Goal: Information Seeking & Learning: Learn about a topic

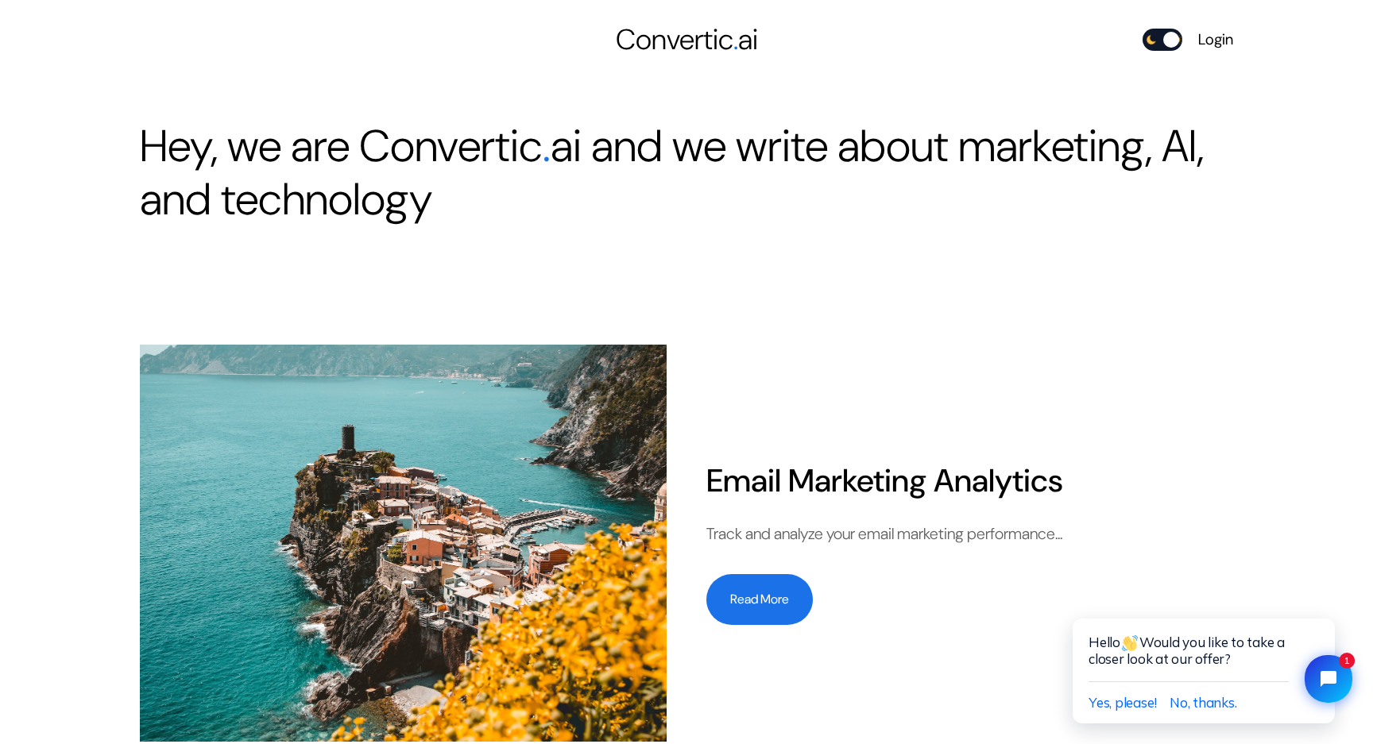
scroll to position [187, 0]
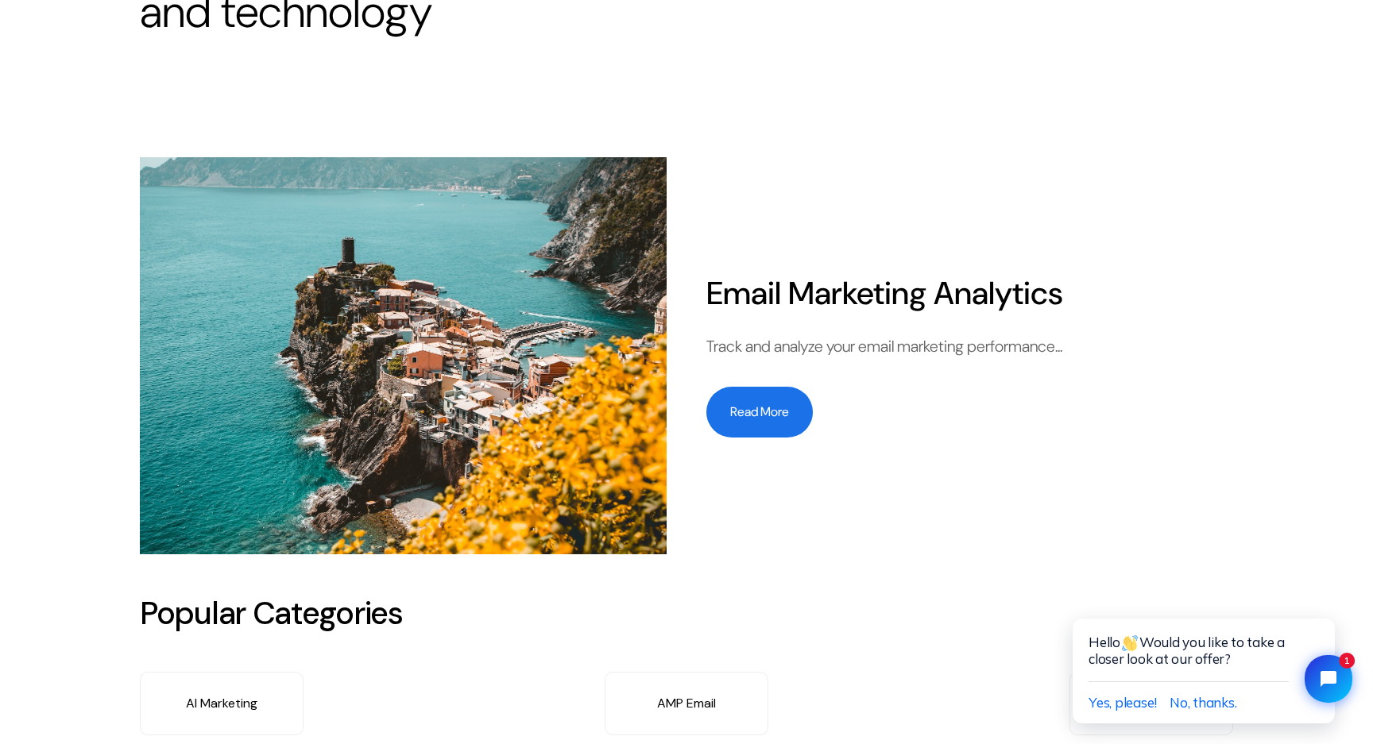
click at [748, 412] on button "Read More" at bounding box center [759, 412] width 106 height 51
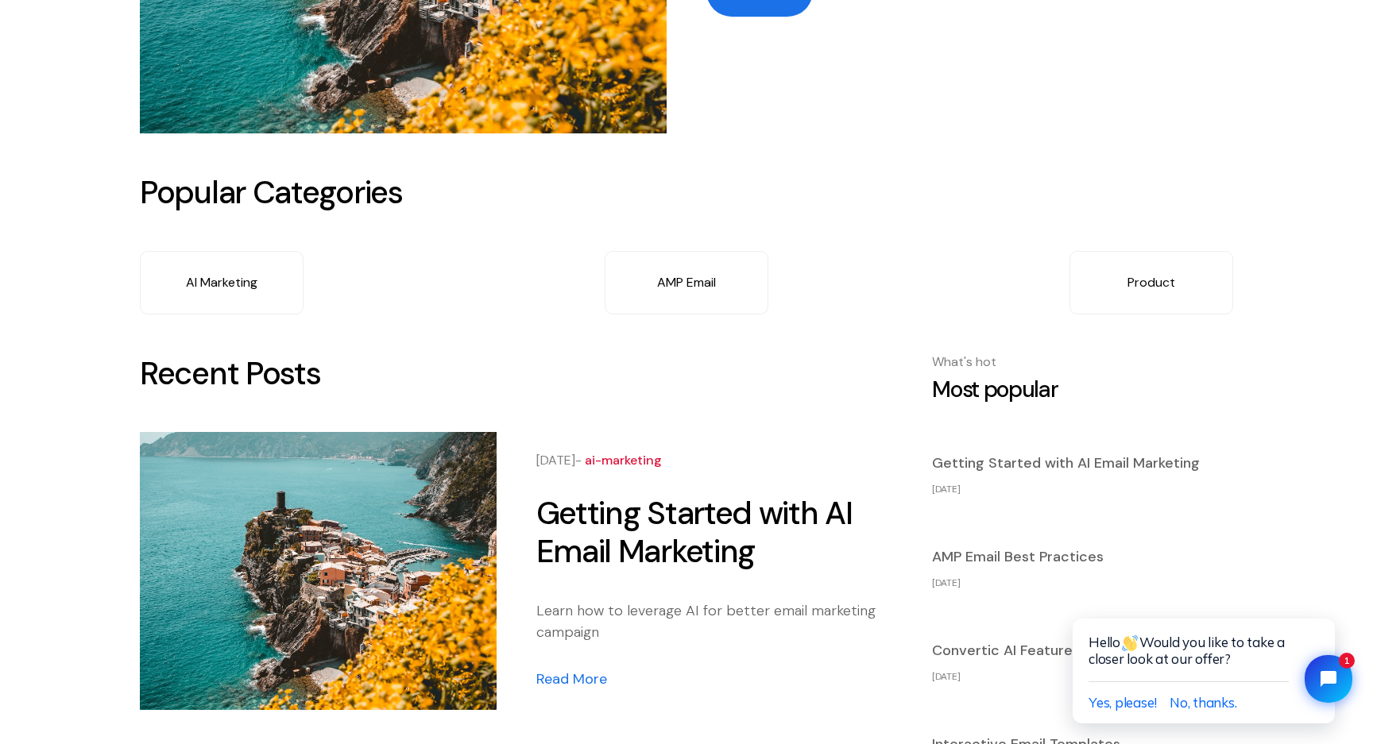
scroll to position [775, 0]
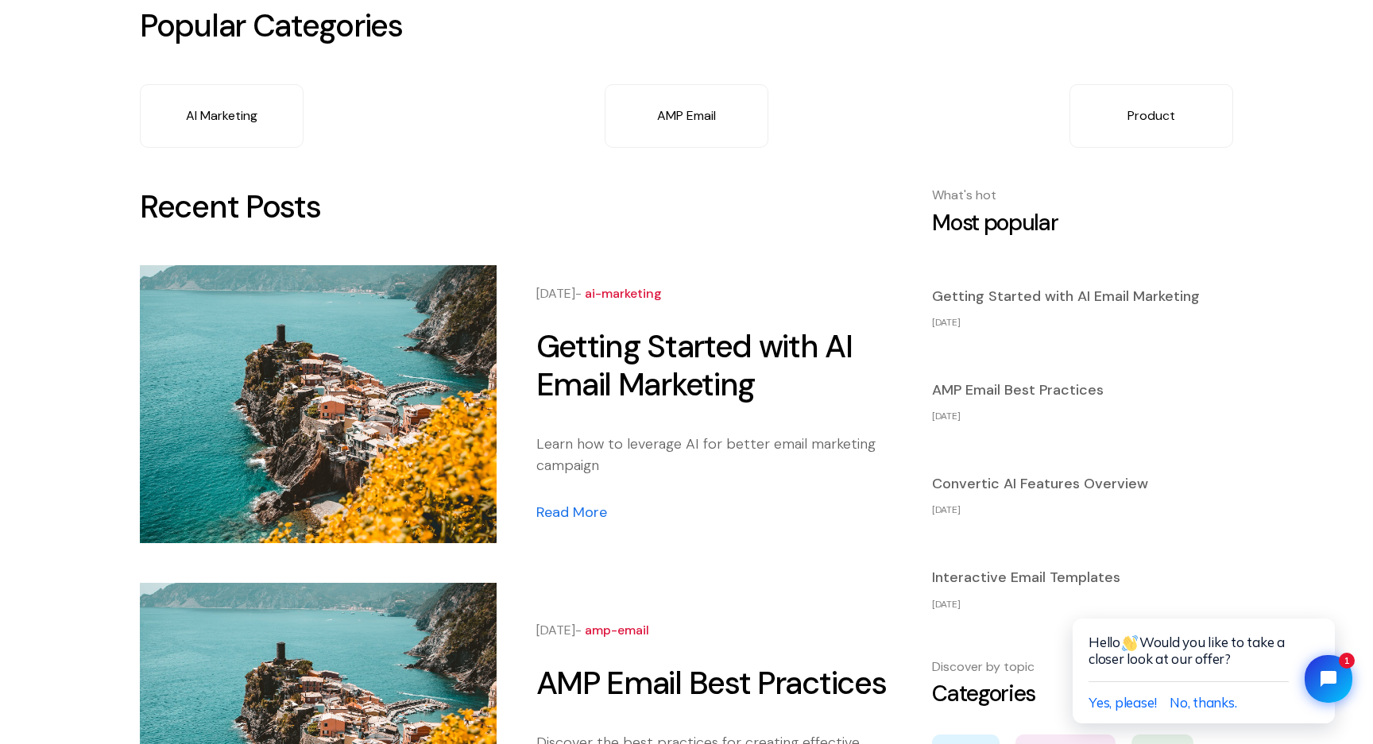
click at [692, 104] on link "AMP Email" at bounding box center [687, 116] width 164 height 64
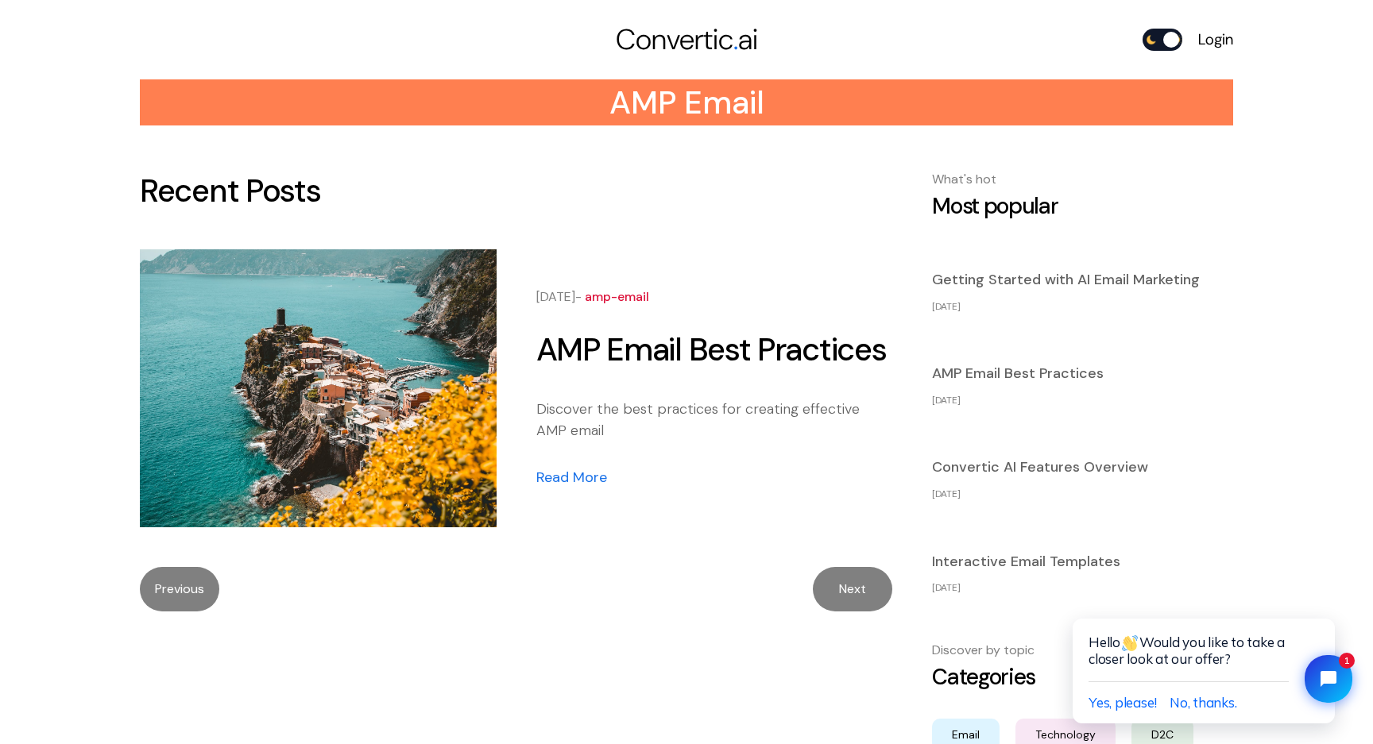
click at [679, 40] on link "Convertic . ai" at bounding box center [686, 39] width 365 height 43
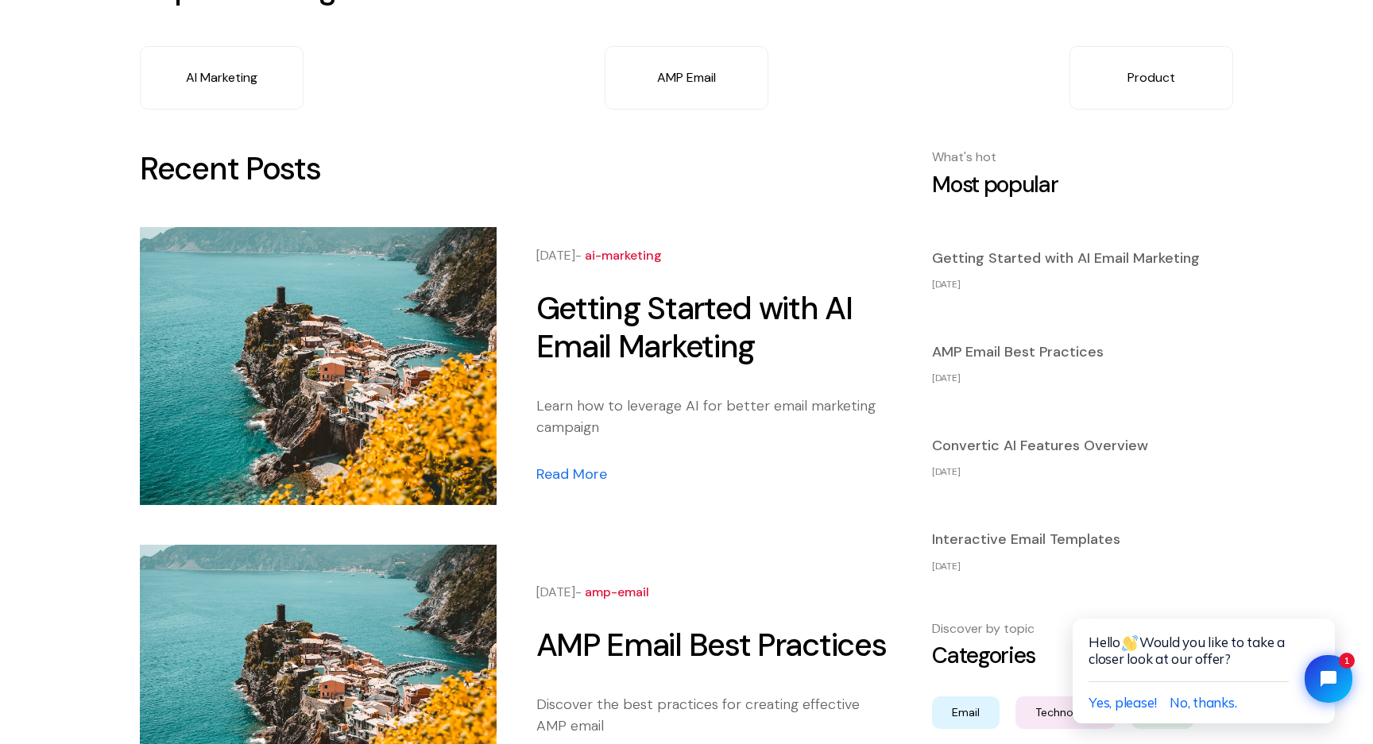
scroll to position [790, 0]
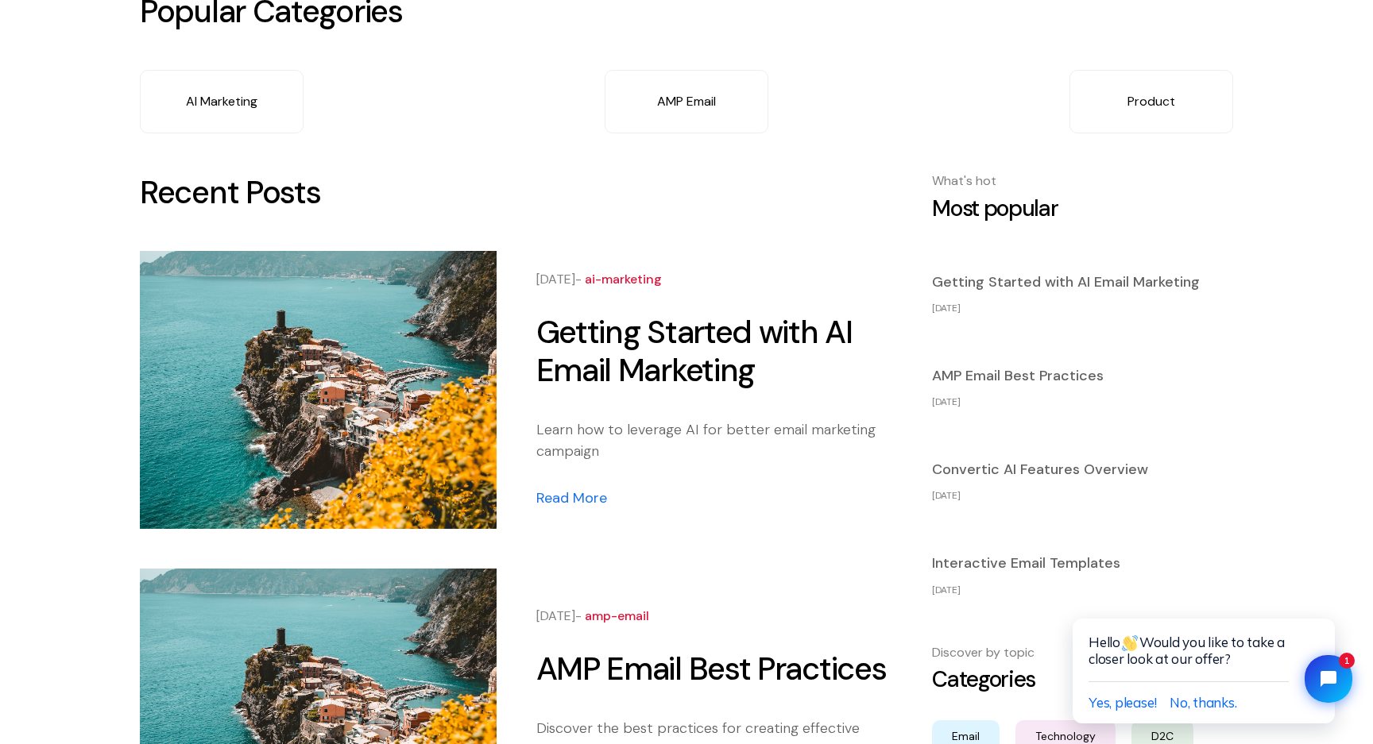
click at [221, 96] on link "AI Marketing" at bounding box center [222, 102] width 164 height 64
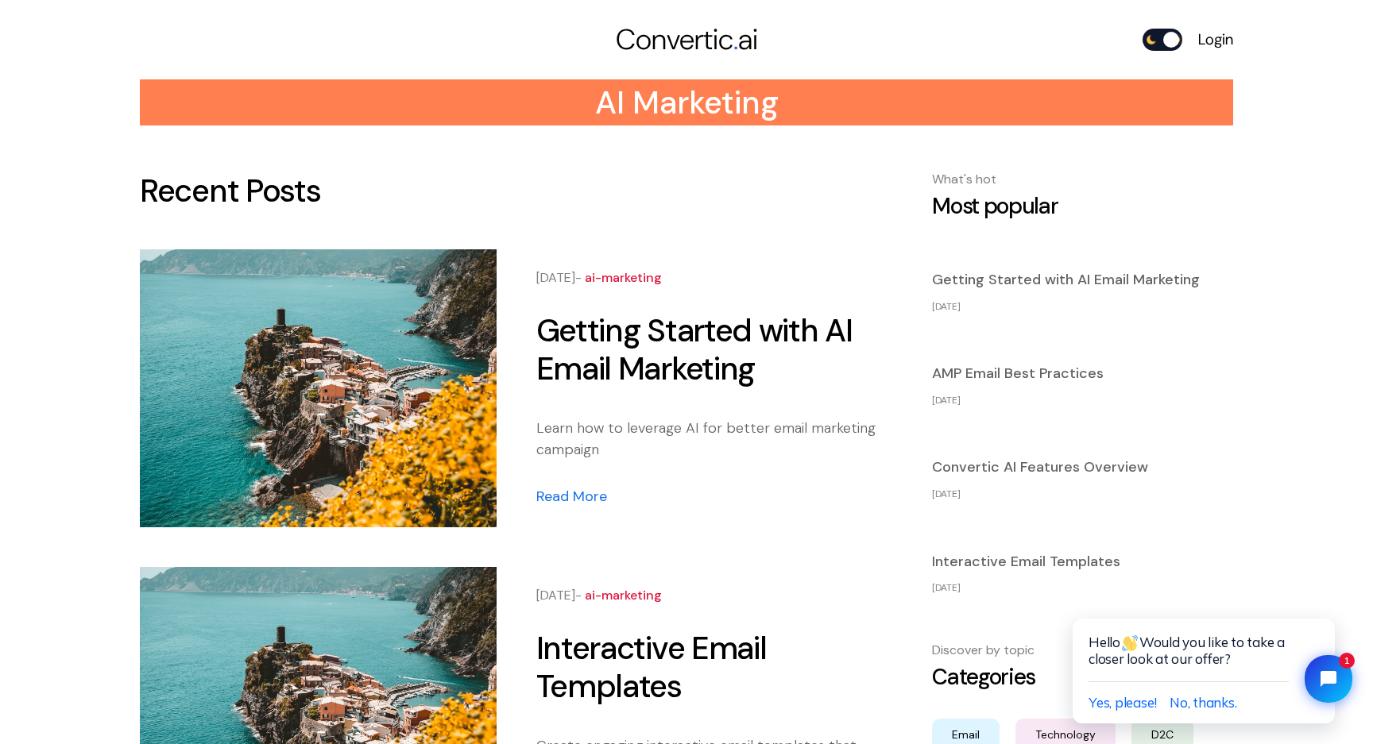
click at [687, 44] on link "Convertic . ai" at bounding box center [686, 39] width 365 height 43
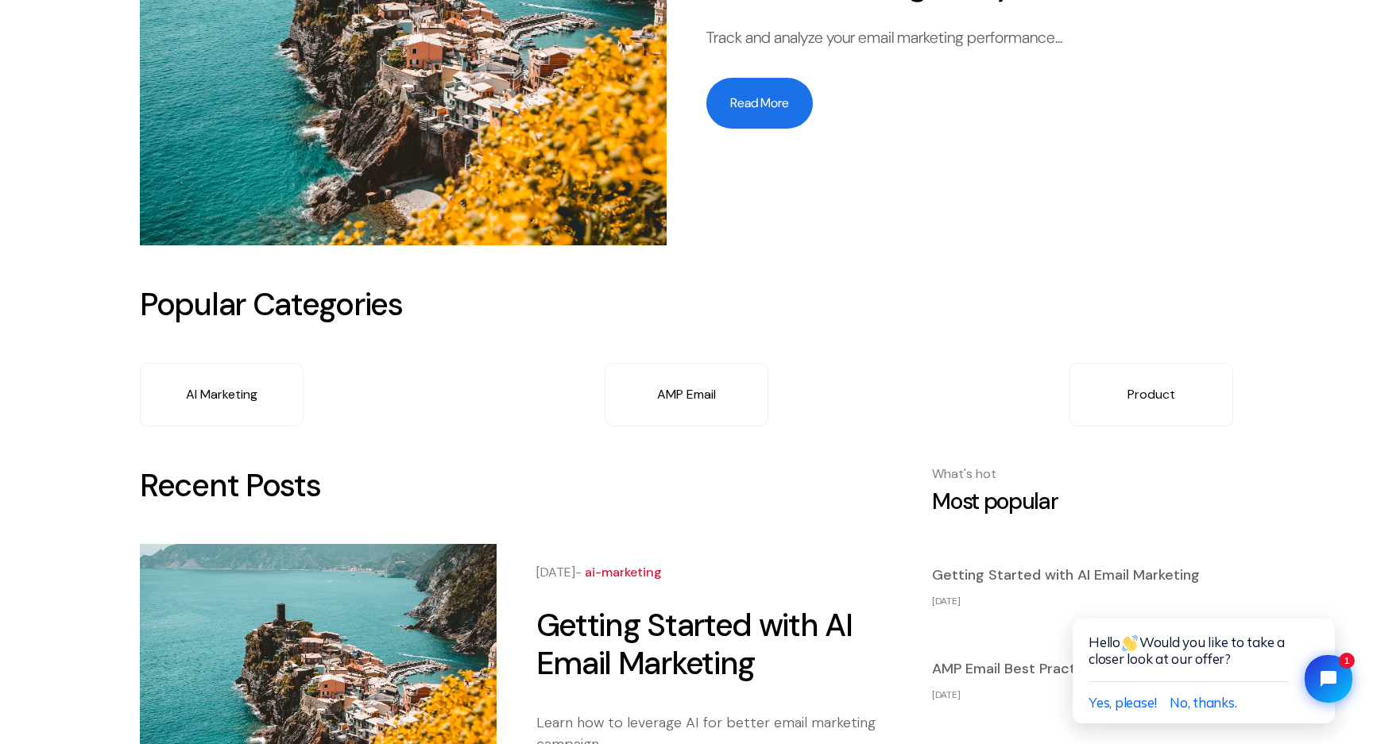
scroll to position [601, 0]
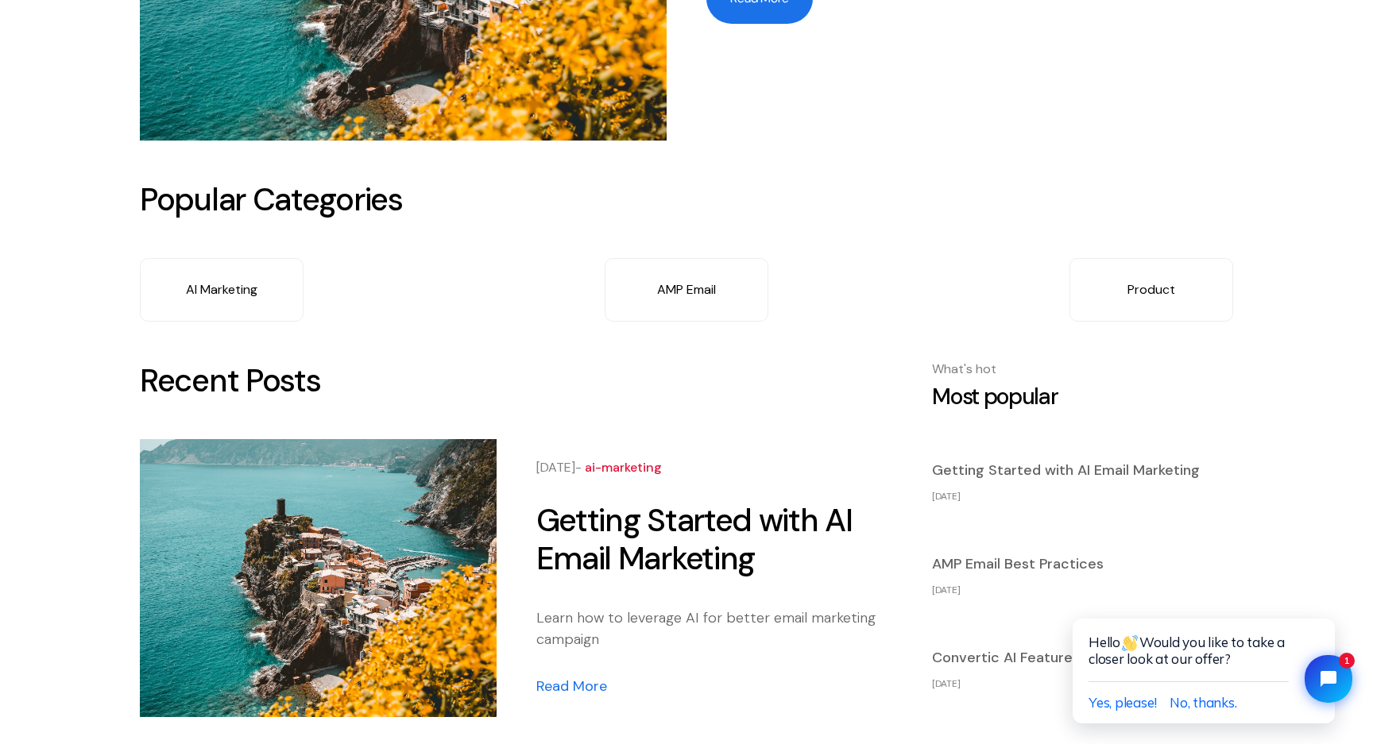
click at [1181, 298] on link "Product" at bounding box center [1151, 290] width 164 height 64
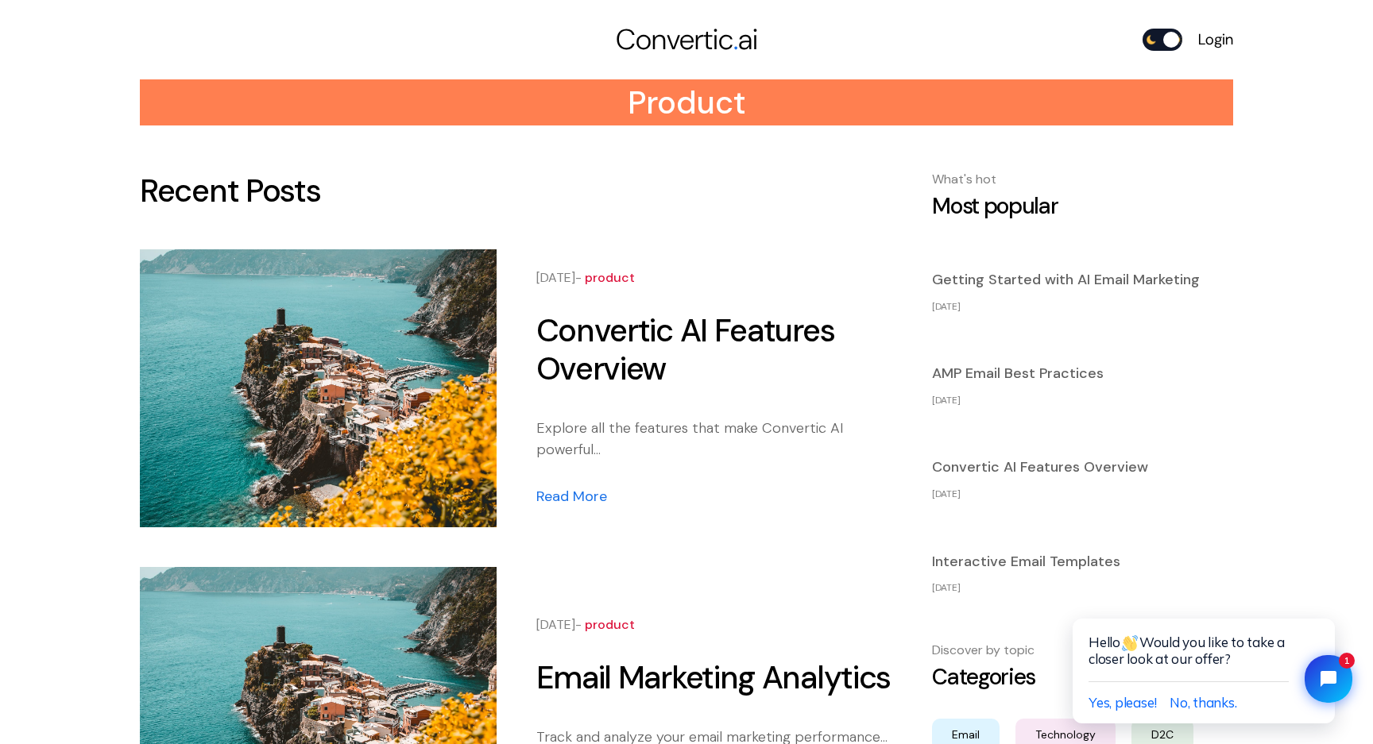
click at [671, 43] on link "Convertic . ai" at bounding box center [686, 39] width 365 height 43
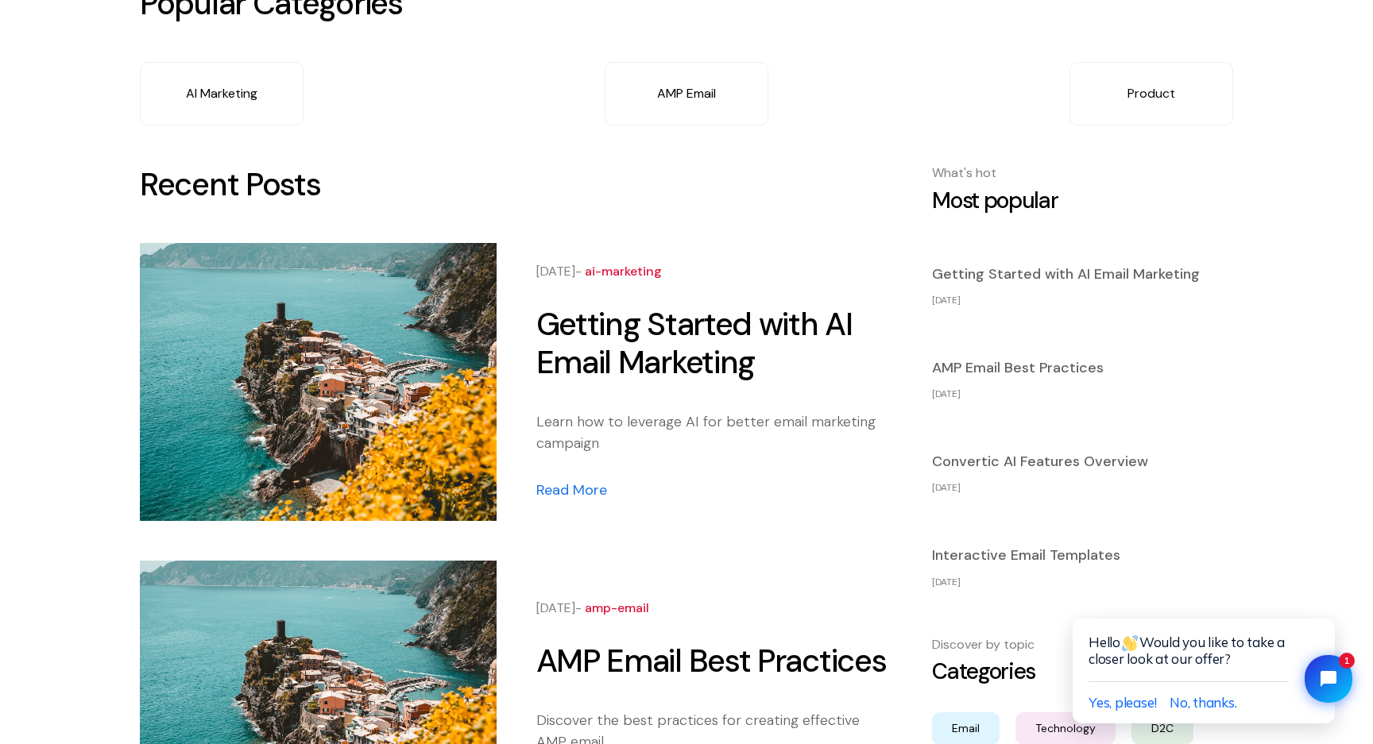
scroll to position [798, 0]
click at [1031, 271] on h3 "Getting Started with AI Email Marketing" at bounding box center [1082, 273] width 301 height 17
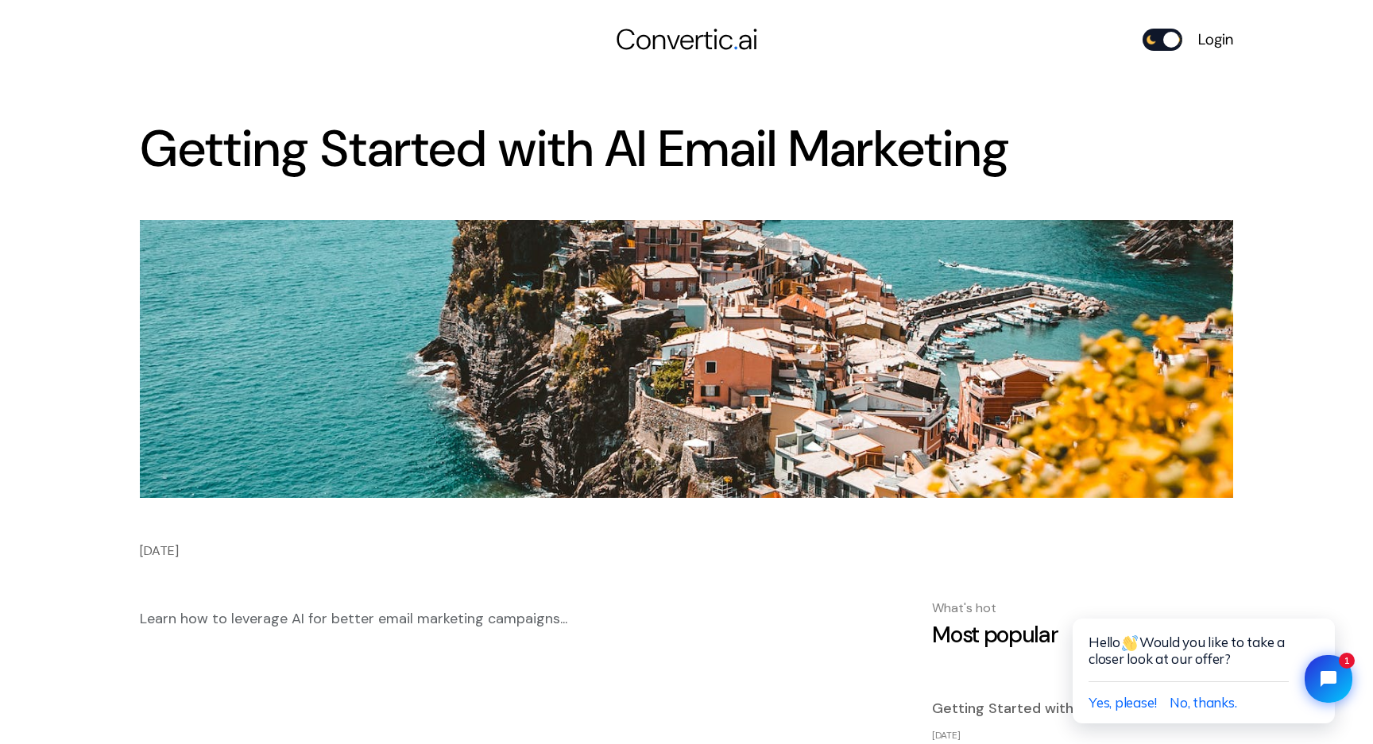
click at [678, 37] on link "Convertic . ai" at bounding box center [686, 39] width 365 height 43
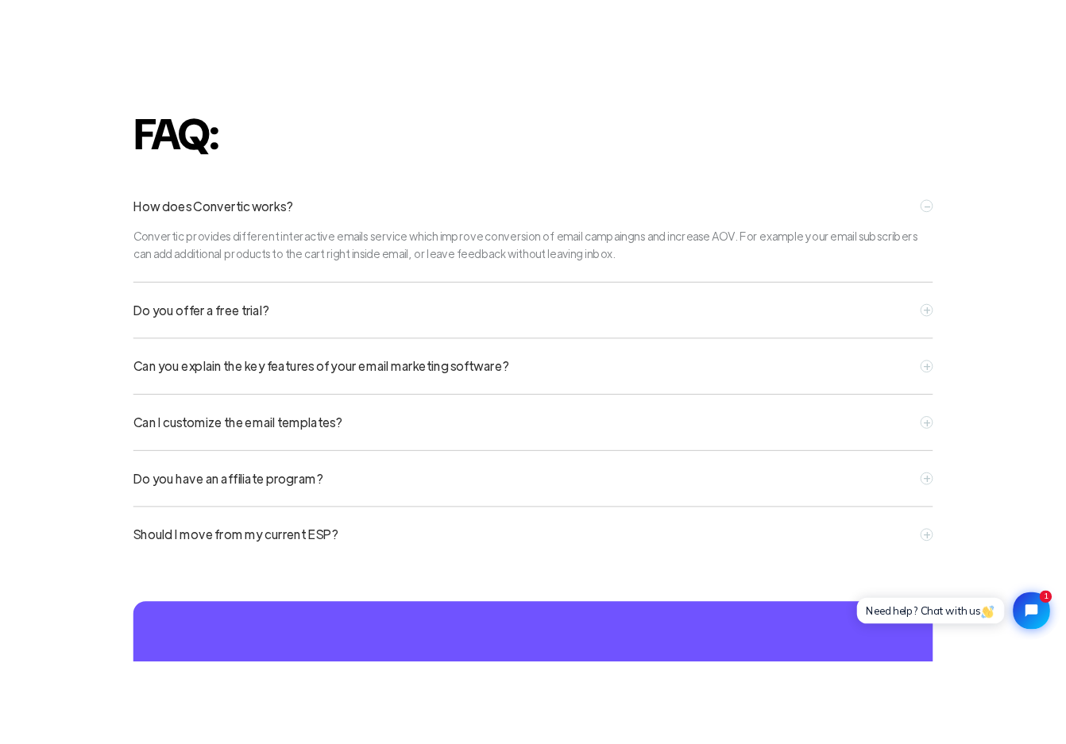
scroll to position [7202, 0]
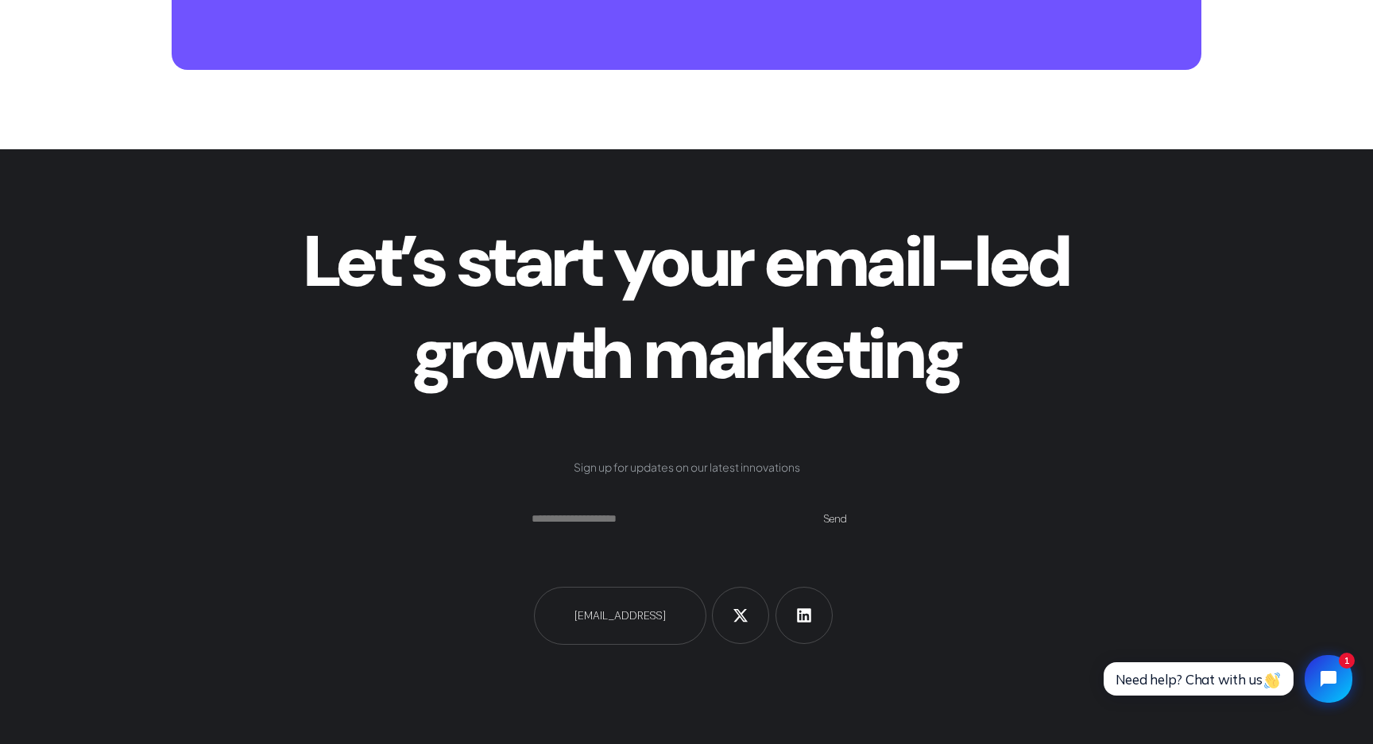
click at [657, 537] on input "text" at bounding box center [686, 520] width 357 height 56
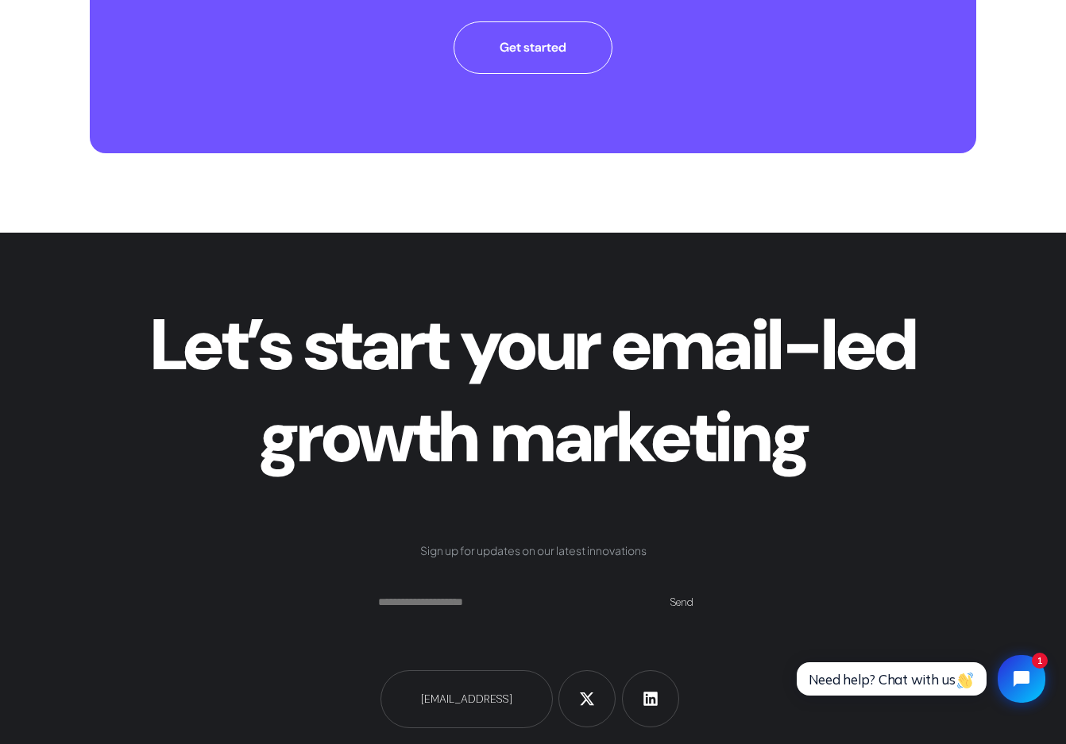
click at [528, 593] on input "text" at bounding box center [532, 603] width 357 height 56
